Goal: Communication & Community: Answer question/provide support

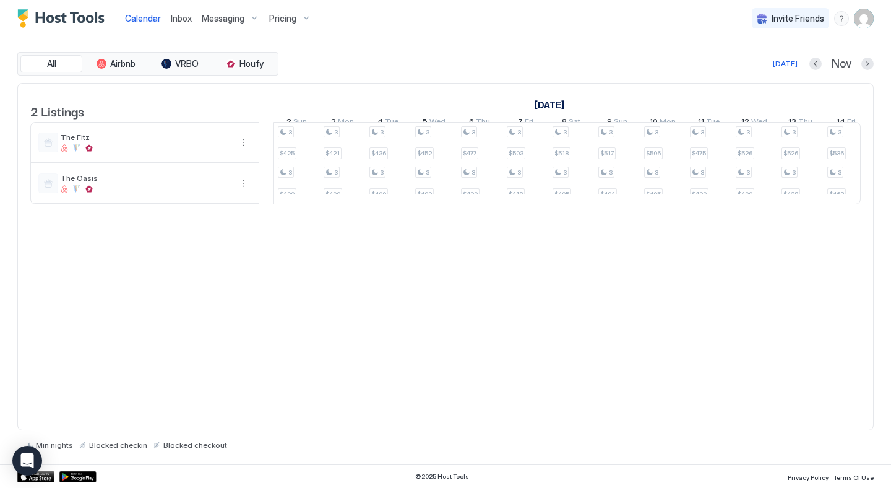
scroll to position [0, 942]
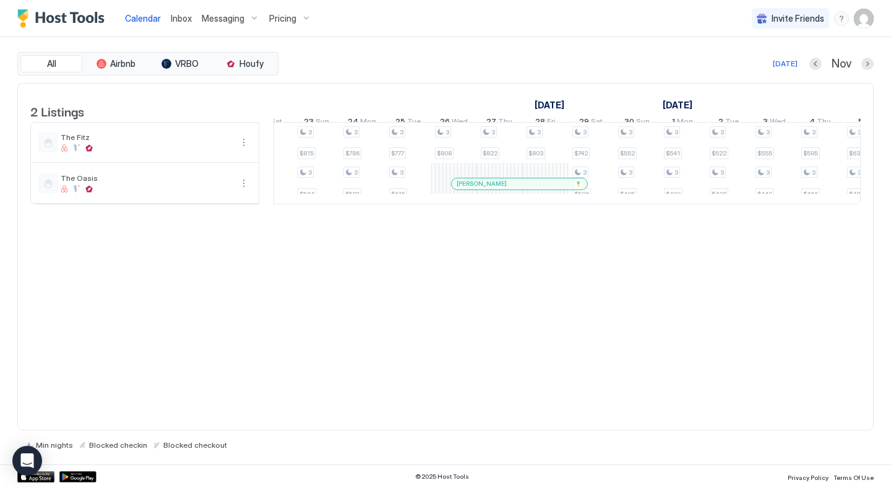
click at [179, 24] on link "Inbox" at bounding box center [181, 18] width 21 height 13
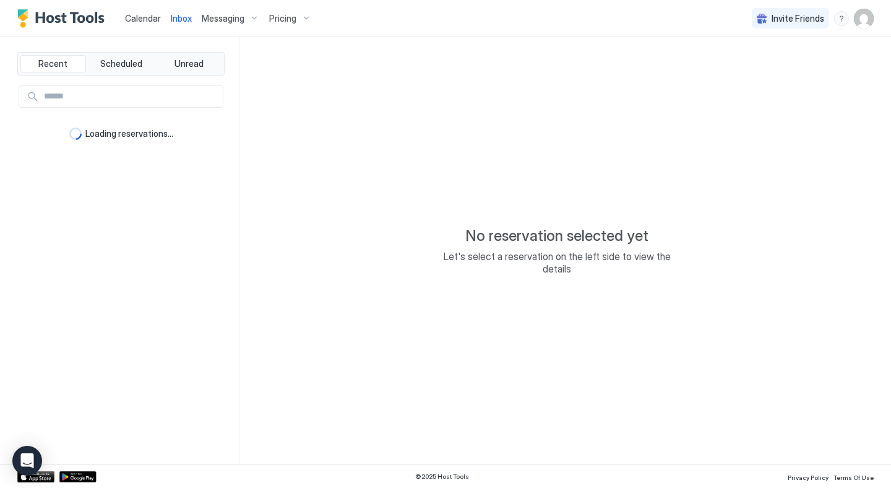
type textarea "*"
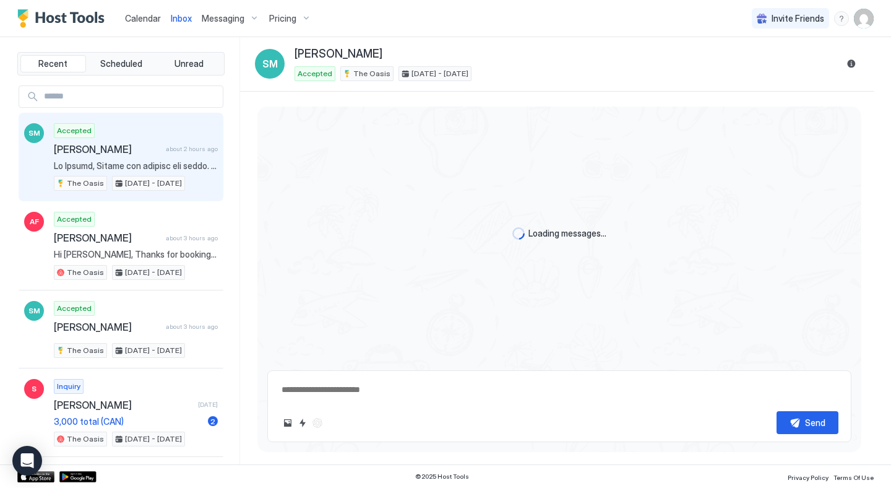
scroll to position [875, 0]
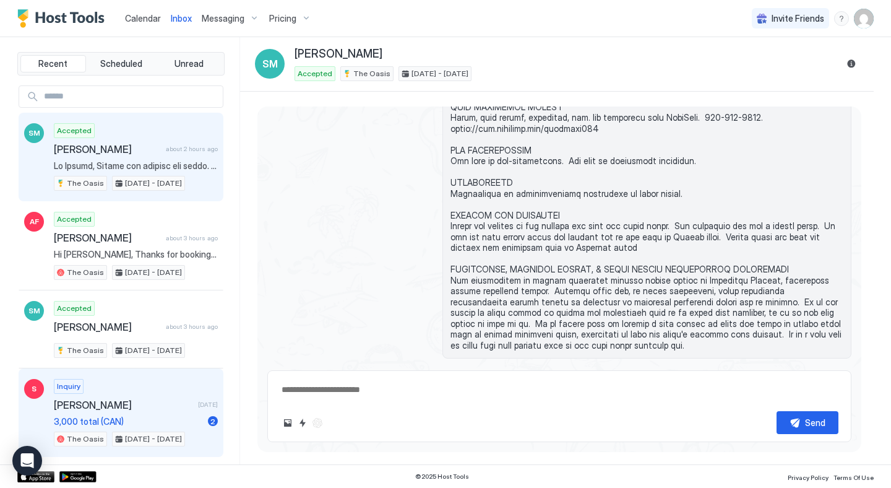
click at [137, 399] on span "[PERSON_NAME]" at bounding box center [123, 405] width 139 height 12
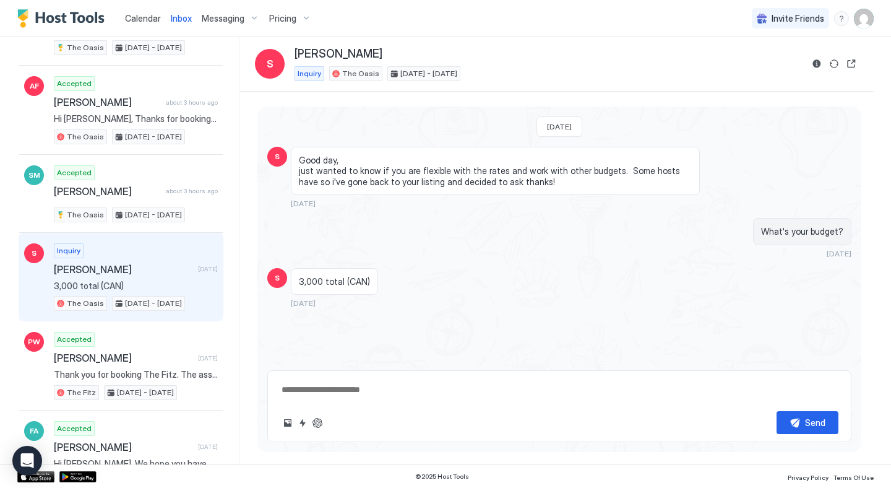
scroll to position [139, 0]
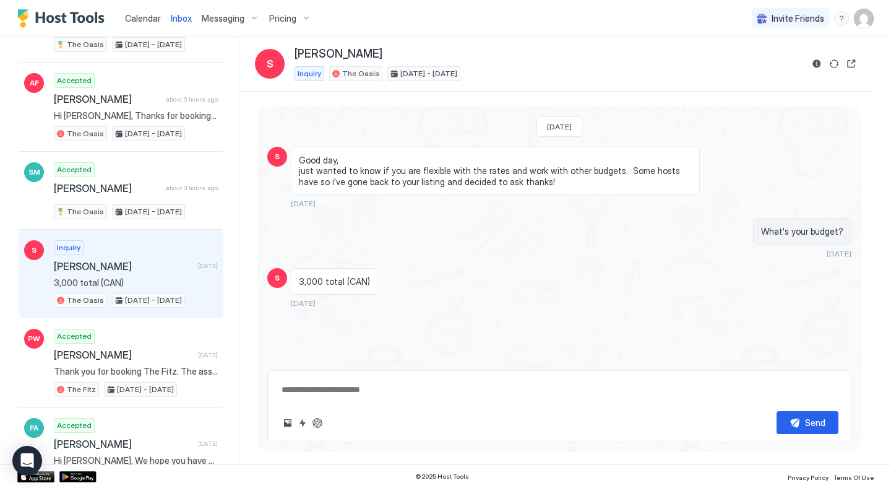
click at [77, 17] on img "Host Tools Logo" at bounding box center [63, 18] width 93 height 19
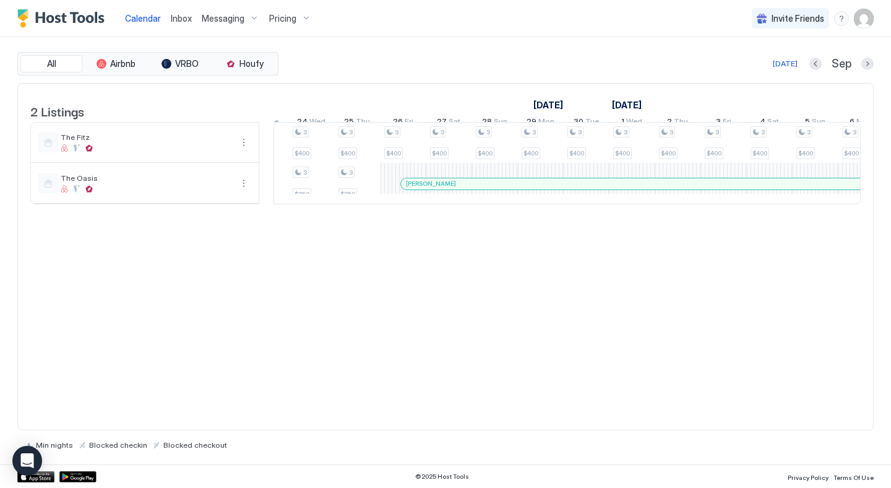
click at [177, 20] on span "Inbox" at bounding box center [181, 18] width 21 height 11
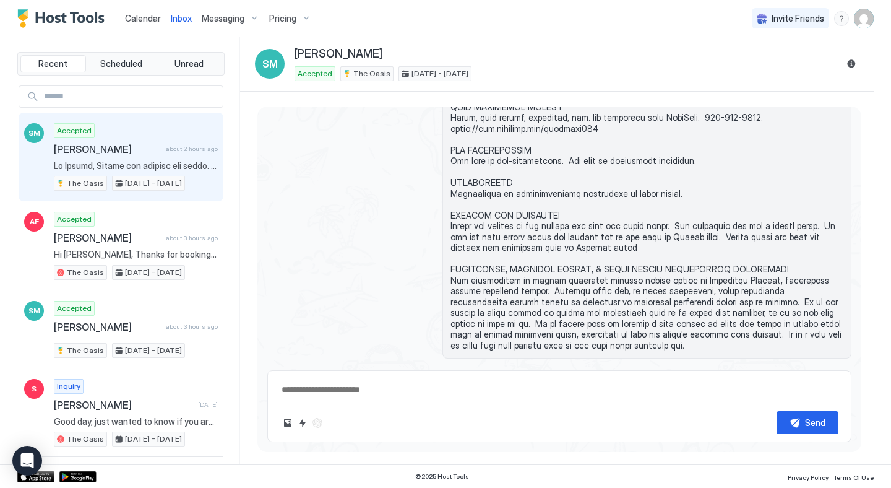
click at [181, 23] on span "Inbox" at bounding box center [181, 18] width 21 height 11
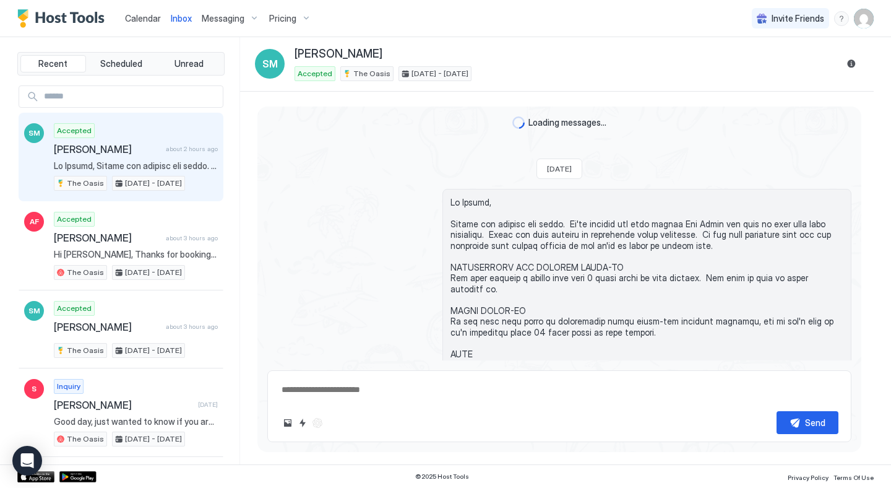
scroll to position [875, 0]
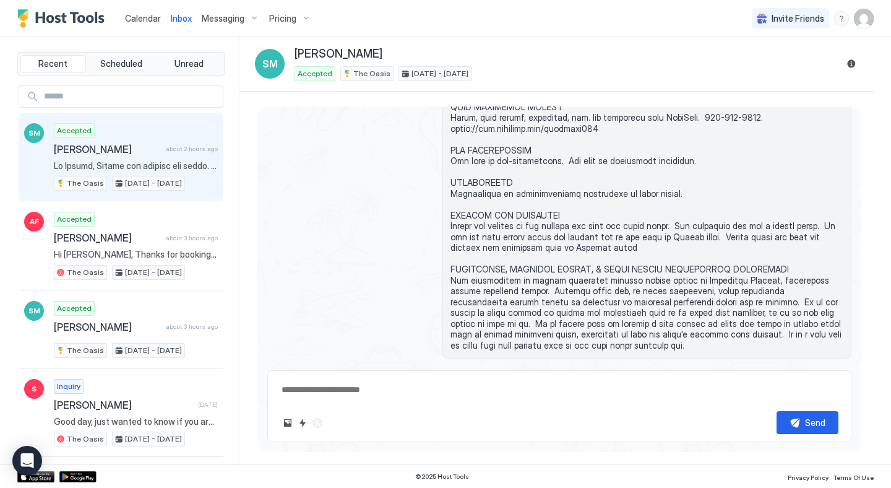
click at [50, 14] on img "Host Tools Logo" at bounding box center [63, 18] width 93 height 19
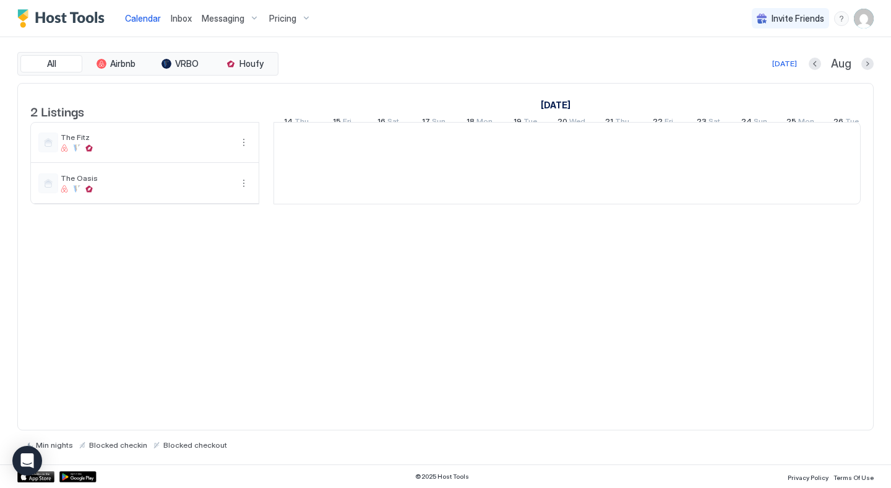
scroll to position [0, 688]
